Goal: Task Accomplishment & Management: Manage account settings

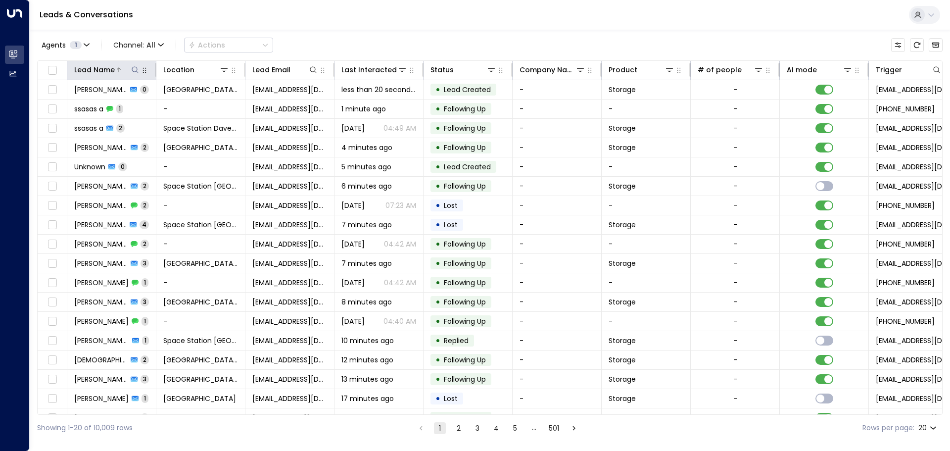
click at [131, 69] on icon at bounding box center [135, 70] width 8 height 8
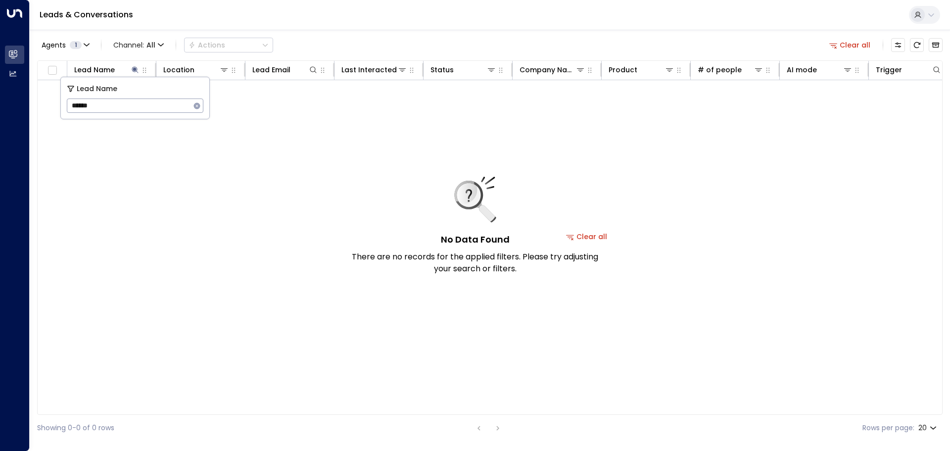
type input "*****"
click at [399, 35] on div "Agents 1 Channel: All Actions Clear all" at bounding box center [489, 45] width 905 height 21
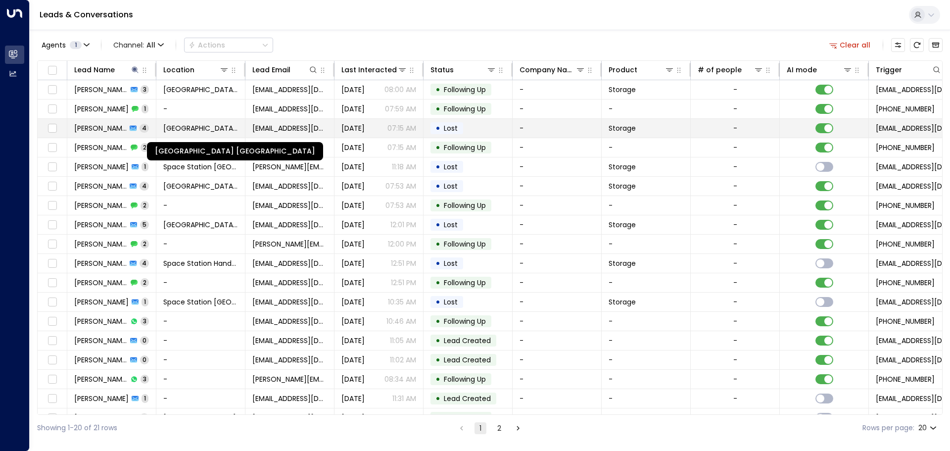
click at [194, 131] on span "[GEOGRAPHIC_DATA] [GEOGRAPHIC_DATA]" at bounding box center [200, 128] width 75 height 10
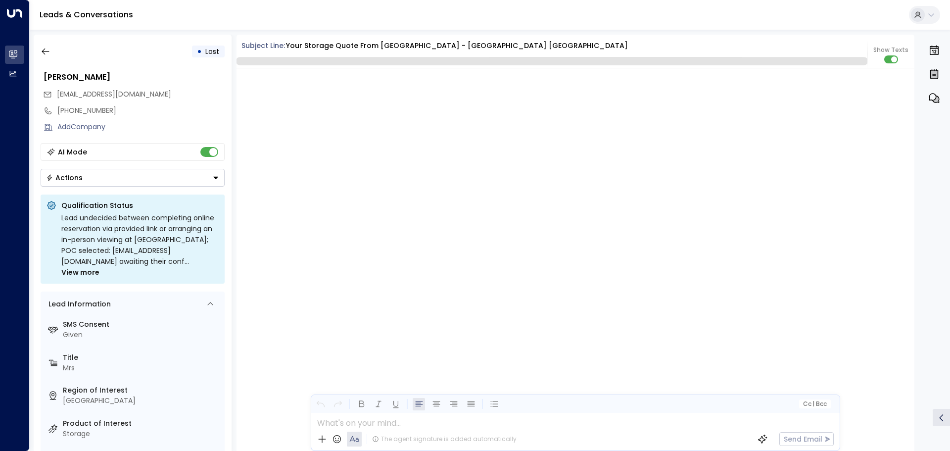
scroll to position [2078, 0]
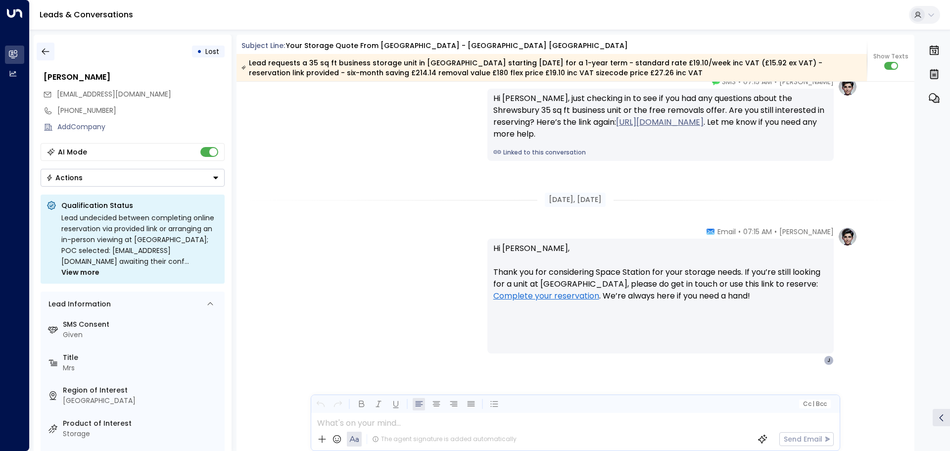
click at [50, 48] on icon "button" at bounding box center [46, 52] width 10 height 10
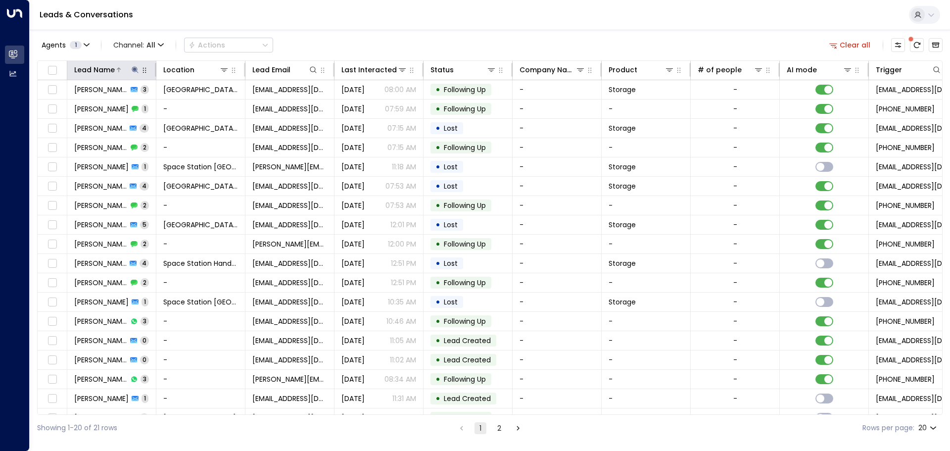
click at [137, 69] on icon at bounding box center [135, 70] width 8 height 8
drag, startPoint x: 152, startPoint y: 99, endPoint x: 0, endPoint y: 35, distance: 165.4
click at [0, 36] on body "Overview Leads & Conversations Leads & Conversations Analytics Analytics Leads …" at bounding box center [475, 220] width 950 height 441
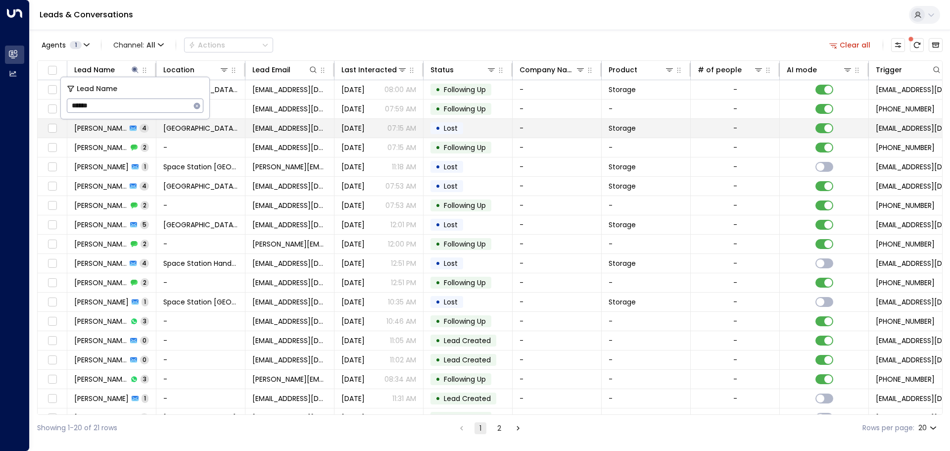
type input "******"
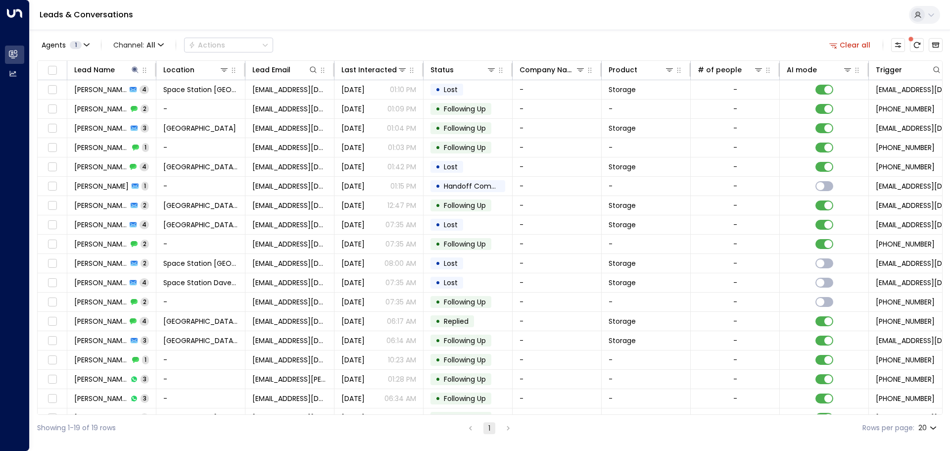
click at [409, 29] on div "Leads & Conversations" at bounding box center [490, 15] width 920 height 30
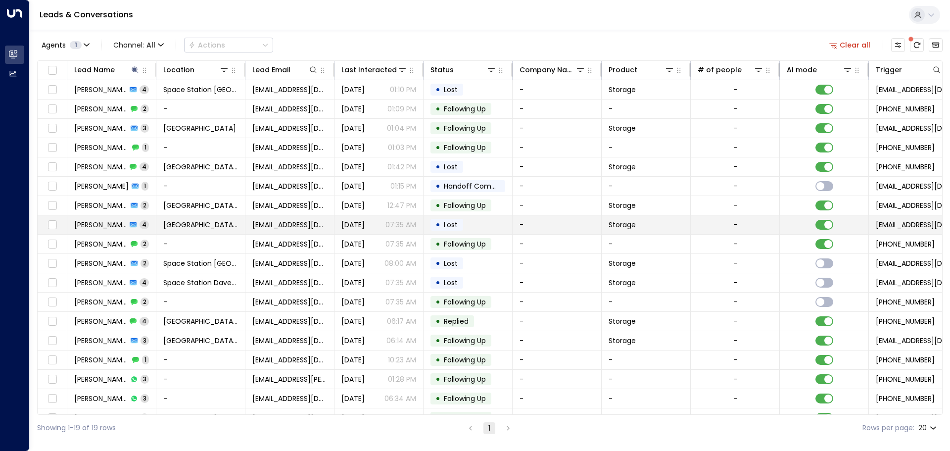
drag, startPoint x: 228, startPoint y: 66, endPoint x: 276, endPoint y: 232, distance: 172.4
click at [276, 232] on table "Lead Name Location Lead Email Last Interacted Status Company Name Product # of …" at bounding box center [490, 254] width 904 height 386
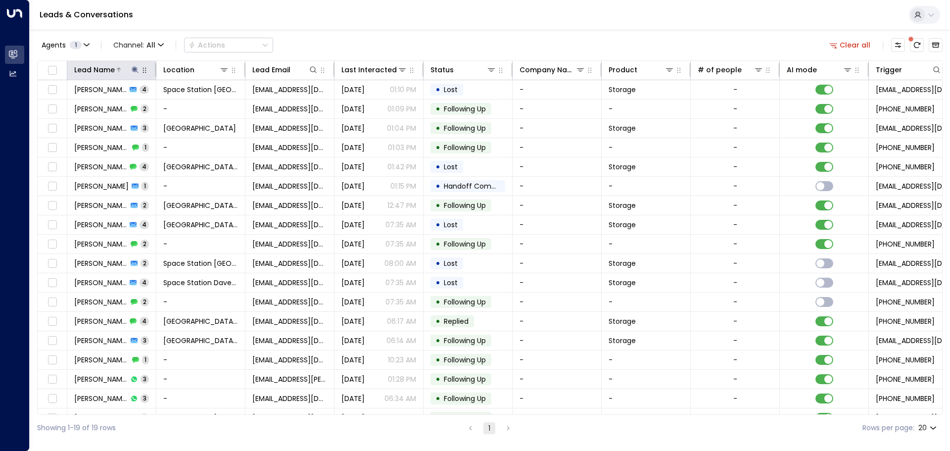
click at [130, 74] on div at bounding box center [127, 70] width 25 height 10
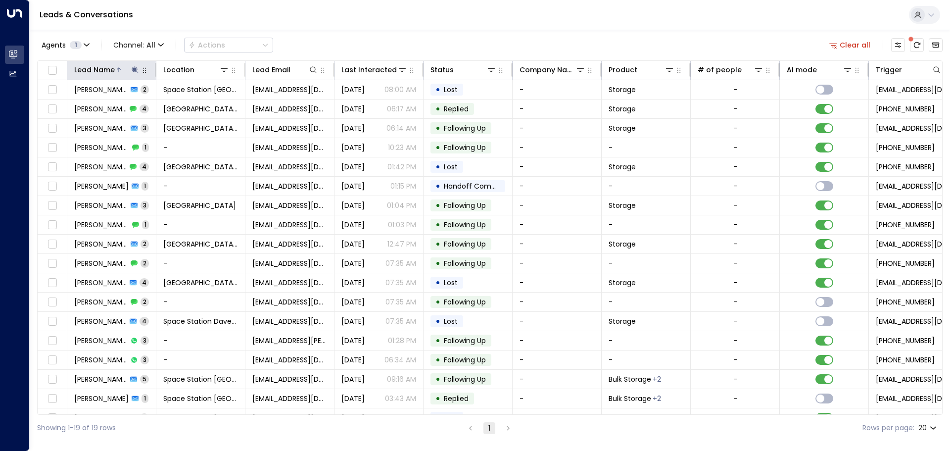
click at [132, 70] on icon at bounding box center [135, 69] width 6 height 6
click at [204, 108] on div "Lead Name ****** ​" at bounding box center [135, 98] width 148 height 42
click at [200, 106] on button "button" at bounding box center [196, 105] width 13 height 13
click at [216, 60] on div "Agents 1 Channel: All Actions Clear all Lead Name Location Lead Email Last Inte…" at bounding box center [489, 235] width 905 height 411
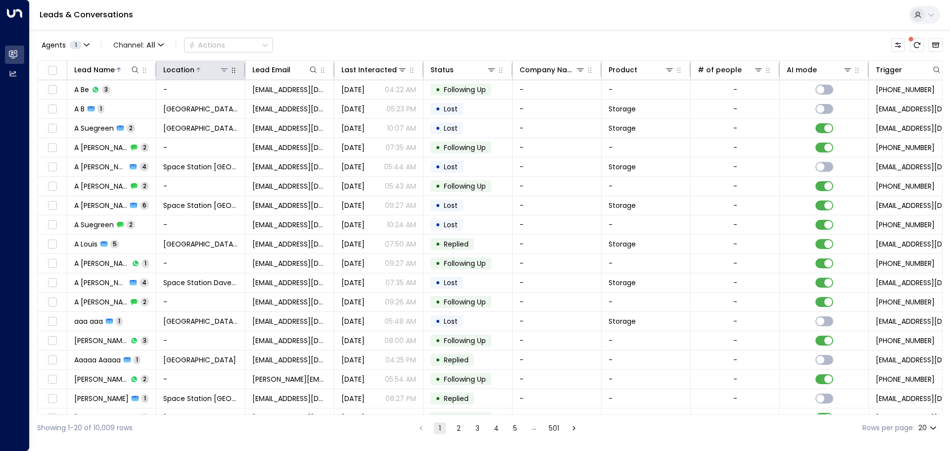
click at [222, 71] on icon at bounding box center [224, 70] width 8 height 8
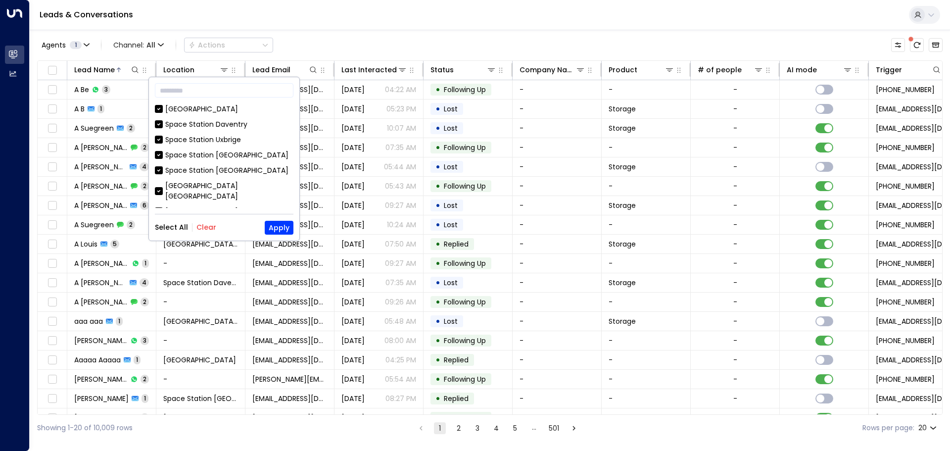
click at [202, 233] on div "Select All Clear Apply" at bounding box center [224, 228] width 139 height 14
click at [207, 231] on button "Clear" at bounding box center [206, 227] width 20 height 8
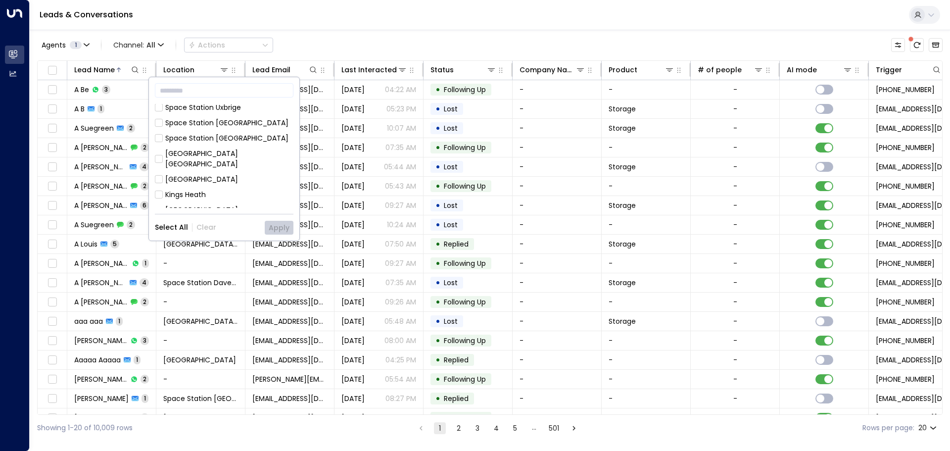
scroll to position [49, 0]
click at [238, 139] on div "[GEOGRAPHIC_DATA] [GEOGRAPHIC_DATA]" at bounding box center [229, 141] width 128 height 21
click at [271, 227] on button "Apply" at bounding box center [279, 228] width 29 height 14
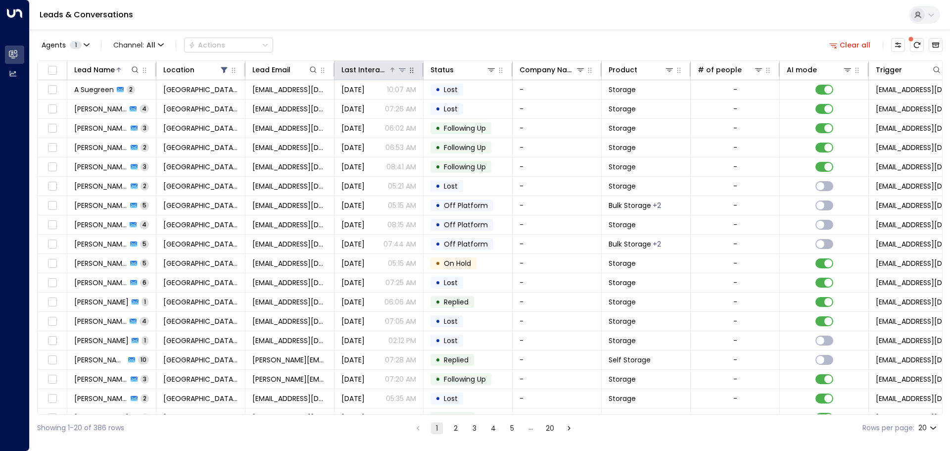
click at [381, 73] on div "Last Interacted" at bounding box center [364, 70] width 47 height 12
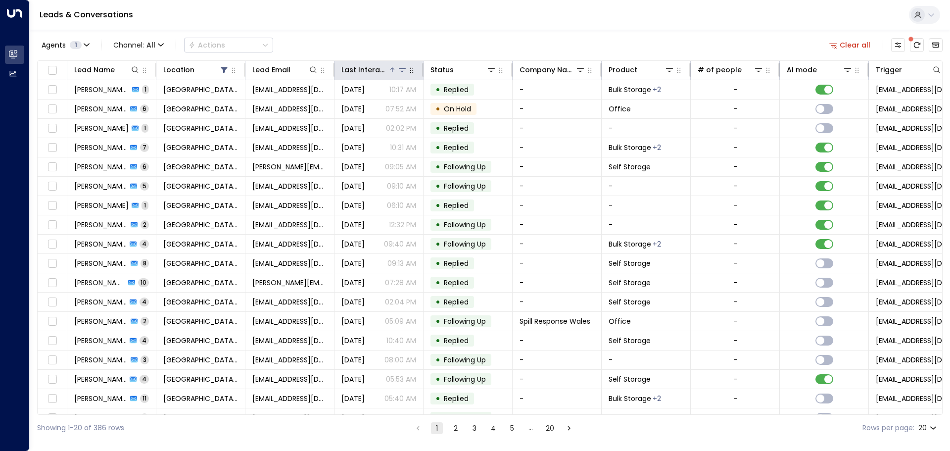
click at [367, 68] on div "Last Interacted" at bounding box center [364, 70] width 47 height 12
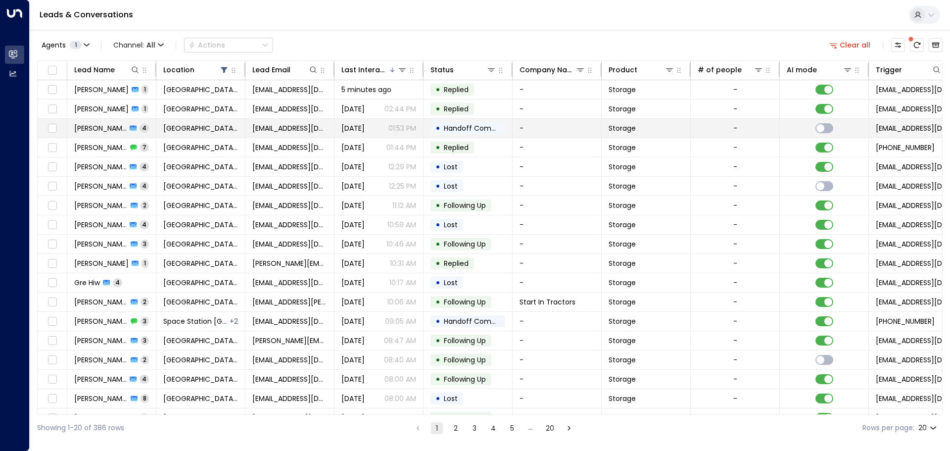
click at [386, 125] on div "[DATE] 01:53 PM" at bounding box center [378, 128] width 75 height 10
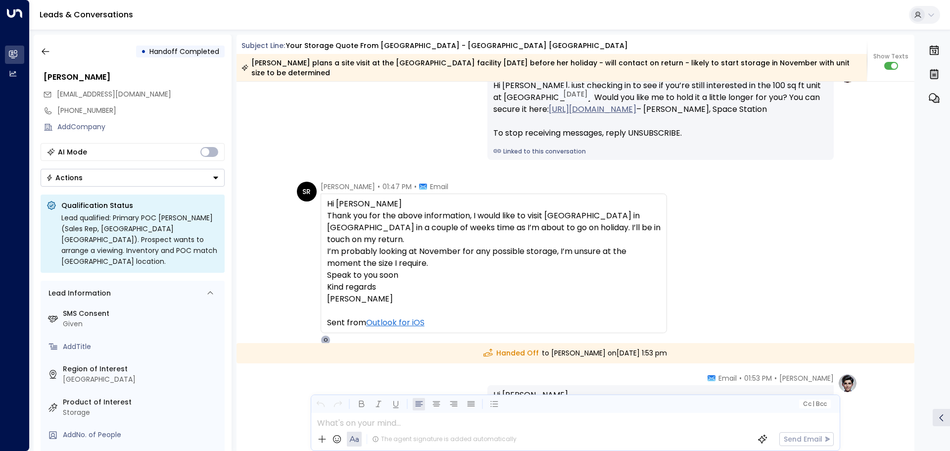
scroll to position [1202, 0]
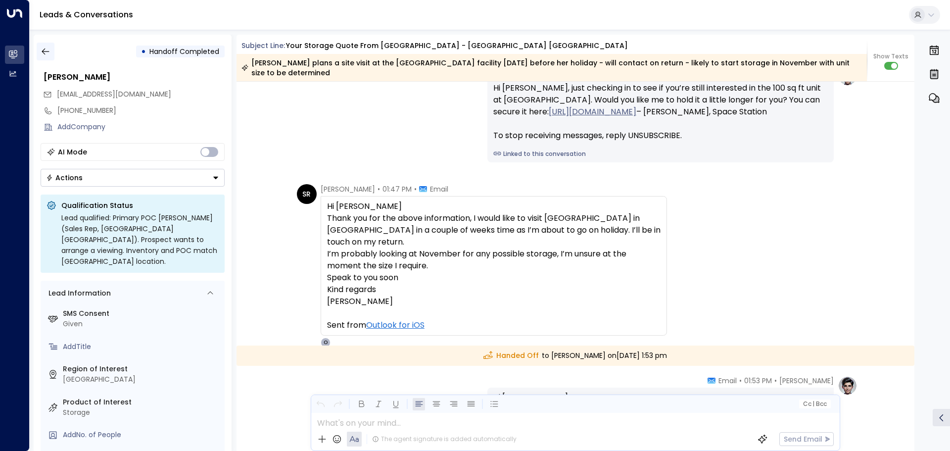
click at [47, 49] on icon "button" at bounding box center [46, 52] width 10 height 10
